Goal: Task Accomplishment & Management: Manage account settings

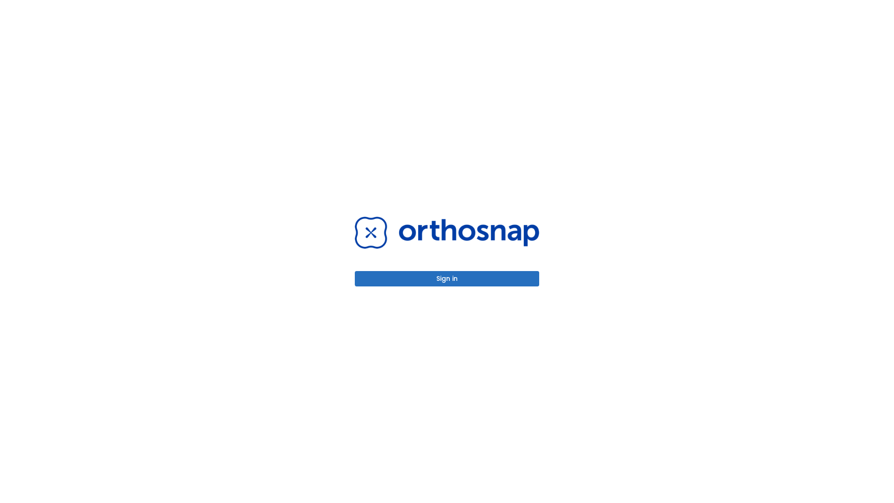
click at [447, 279] on button "Sign in" at bounding box center [447, 278] width 184 height 15
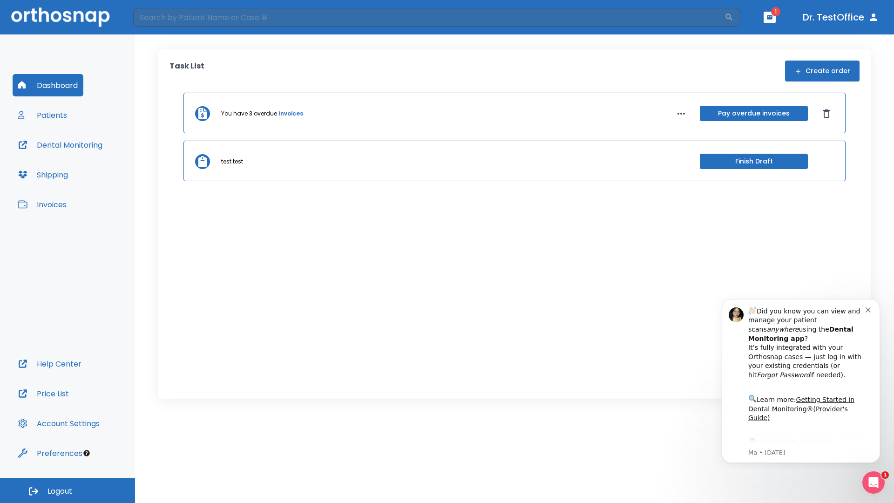
click at [68, 491] on span "Logout" at bounding box center [60, 491] width 25 height 10
